Goal: Information Seeking & Learning: Learn about a topic

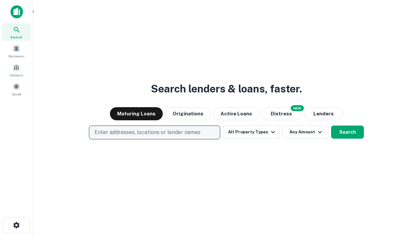
click at [154, 133] on p "Enter addresses, locations or lender names" at bounding box center [147, 133] width 106 height 8
type input "**********"
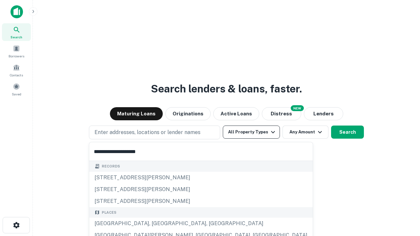
click at [157, 224] on div "[GEOGRAPHIC_DATA], [GEOGRAPHIC_DATA], [GEOGRAPHIC_DATA]" at bounding box center [200, 224] width 223 height 12
click at [251, 132] on button "All Property Types" at bounding box center [251, 132] width 57 height 13
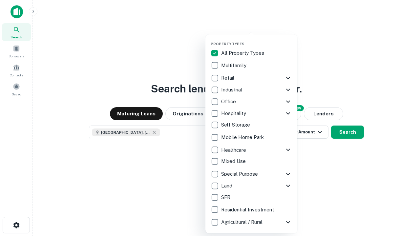
click at [257, 40] on button "button" at bounding box center [257, 40] width 92 height 0
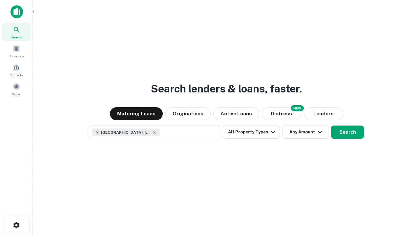
scroll to position [10, 0]
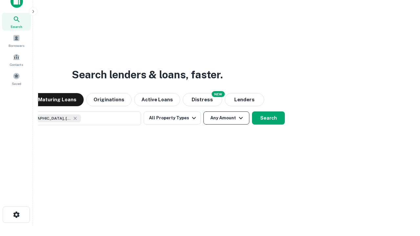
click at [203, 112] on button "Any Amount" at bounding box center [226, 118] width 46 height 13
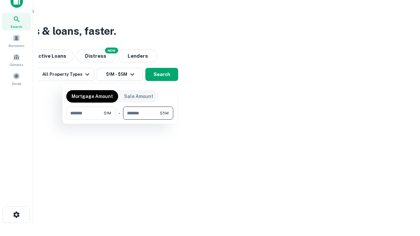
type input "*******"
click at [120, 120] on button "button" at bounding box center [119, 120] width 107 height 0
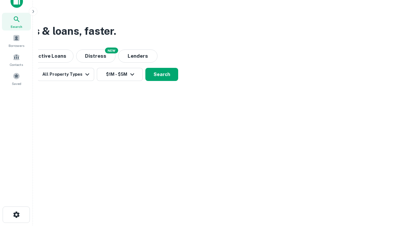
scroll to position [10, 0]
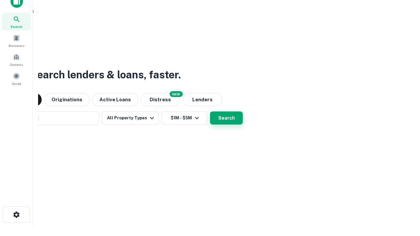
click at [210, 112] on button "Search" at bounding box center [226, 118] width 33 height 13
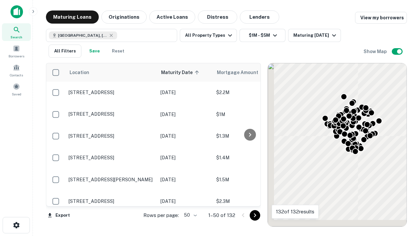
click at [189, 215] on body "Search Borrowers Contacts Saved Maturing Loans Originations Active Loans Distre…" at bounding box center [210, 118] width 420 height 236
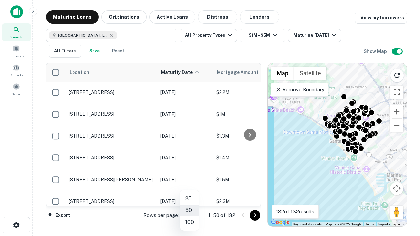
click at [190, 199] on li "25" at bounding box center [189, 199] width 19 height 12
